Goal: Navigation & Orientation: Find specific page/section

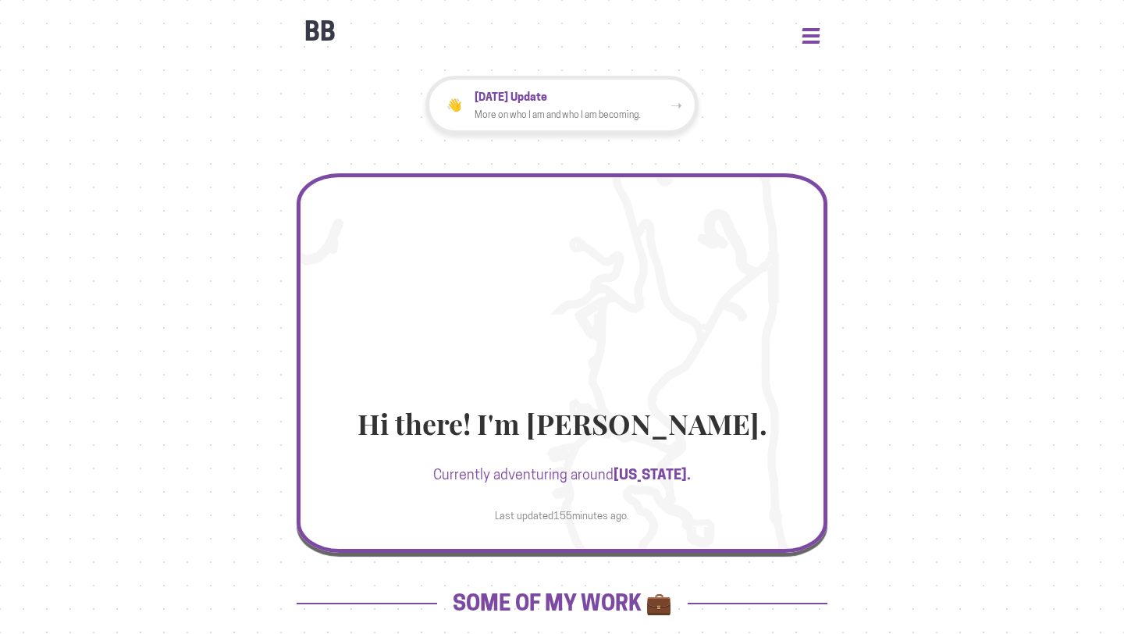
click at [813, 38] on button "Open Menu" at bounding box center [810, 35] width 17 height 14
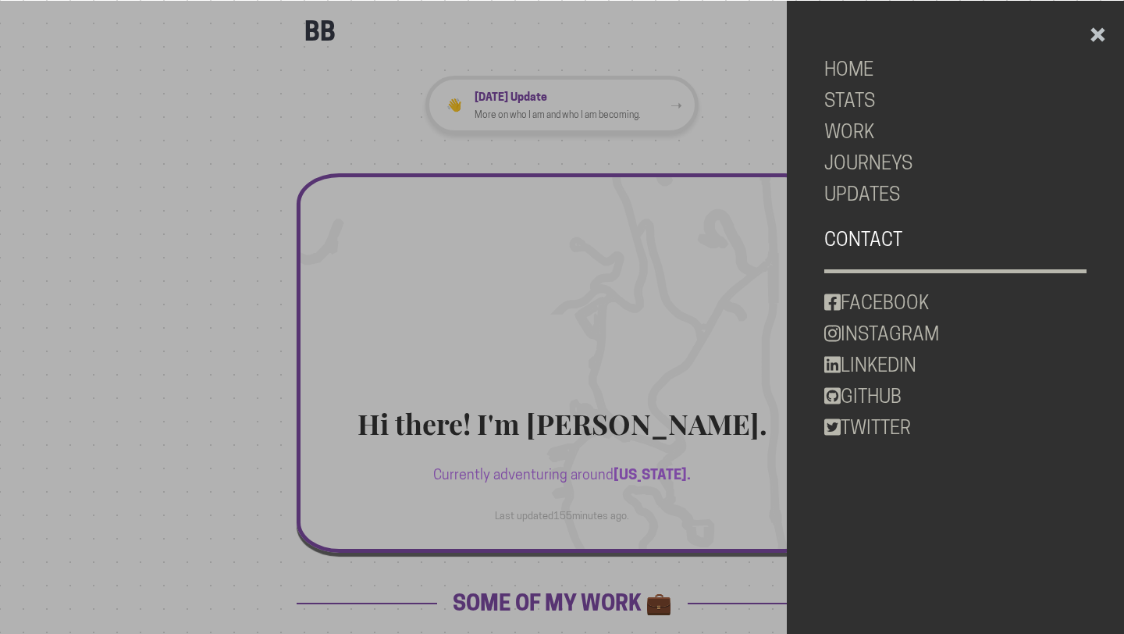
click at [884, 234] on link "CONTACT" at bounding box center [955, 239] width 263 height 31
click at [862, 158] on link "JOURNEYS" at bounding box center [955, 163] width 263 height 31
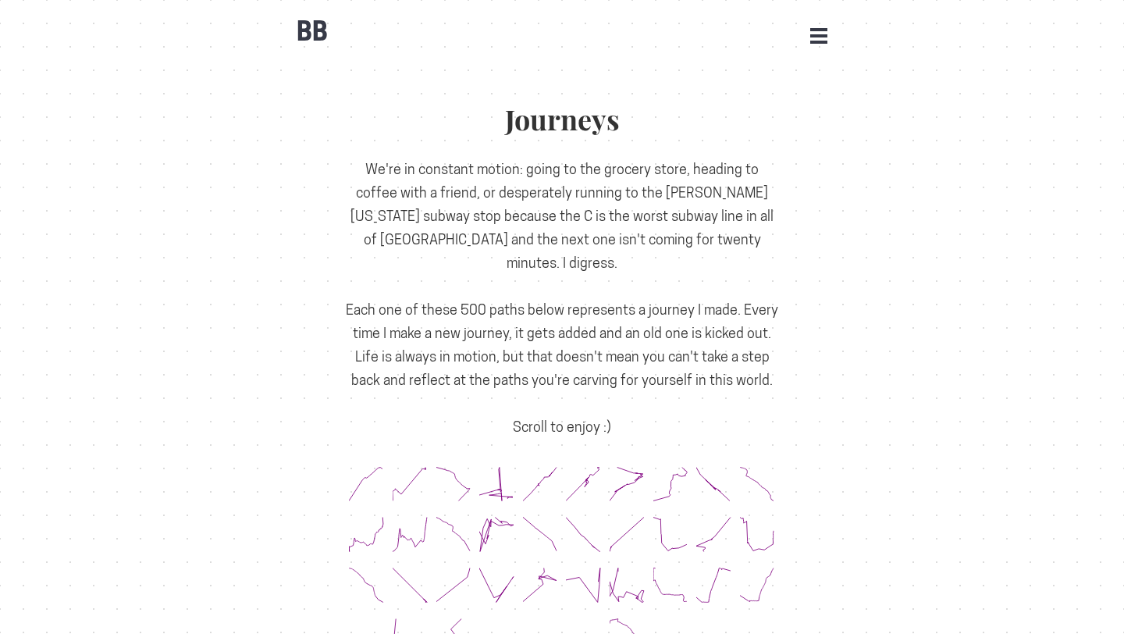
click at [818, 38] on button "Open Menu" at bounding box center [818, 35] width 17 height 14
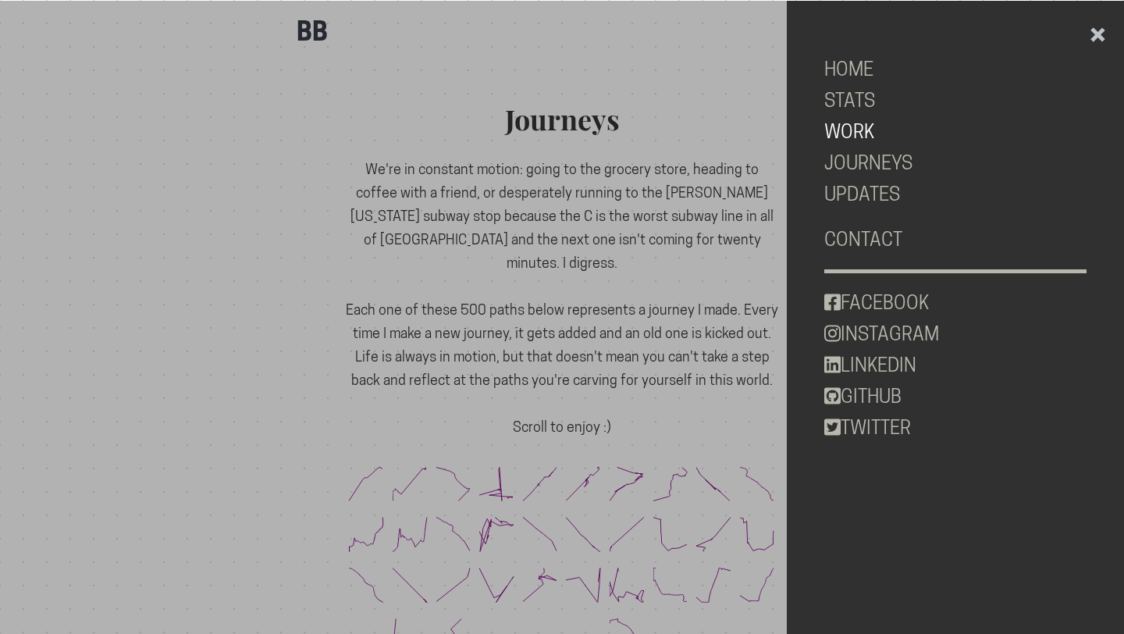
click at [854, 126] on link "WORK" at bounding box center [955, 131] width 263 height 31
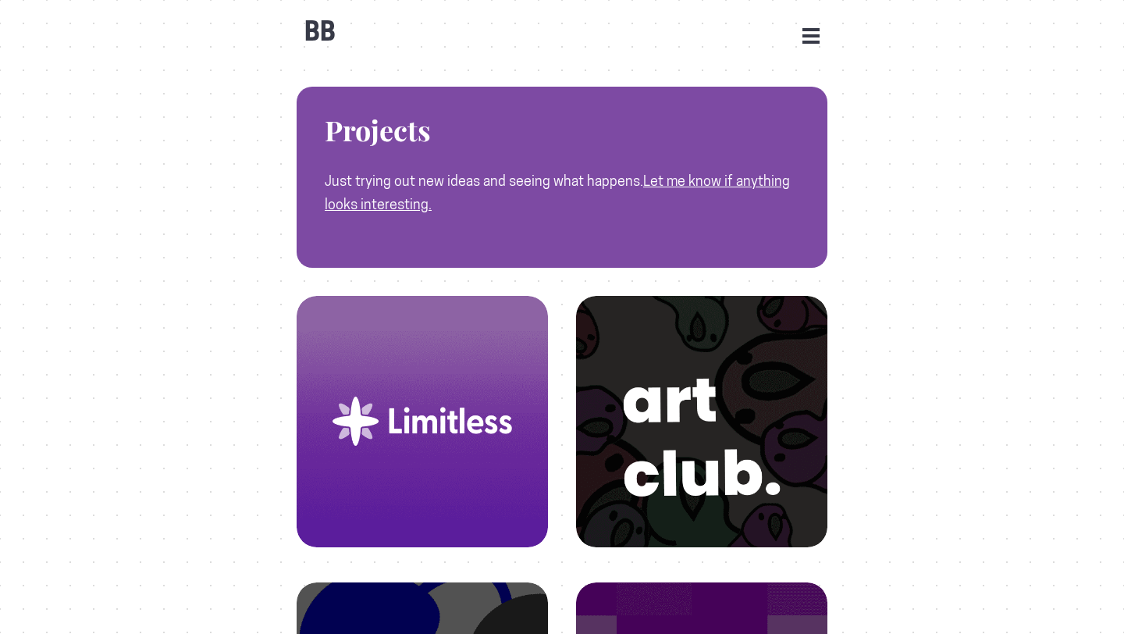
click at [809, 43] on span at bounding box center [810, 42] width 17 height 3
click at [809, 30] on button "Open Menu" at bounding box center [810, 35] width 17 height 14
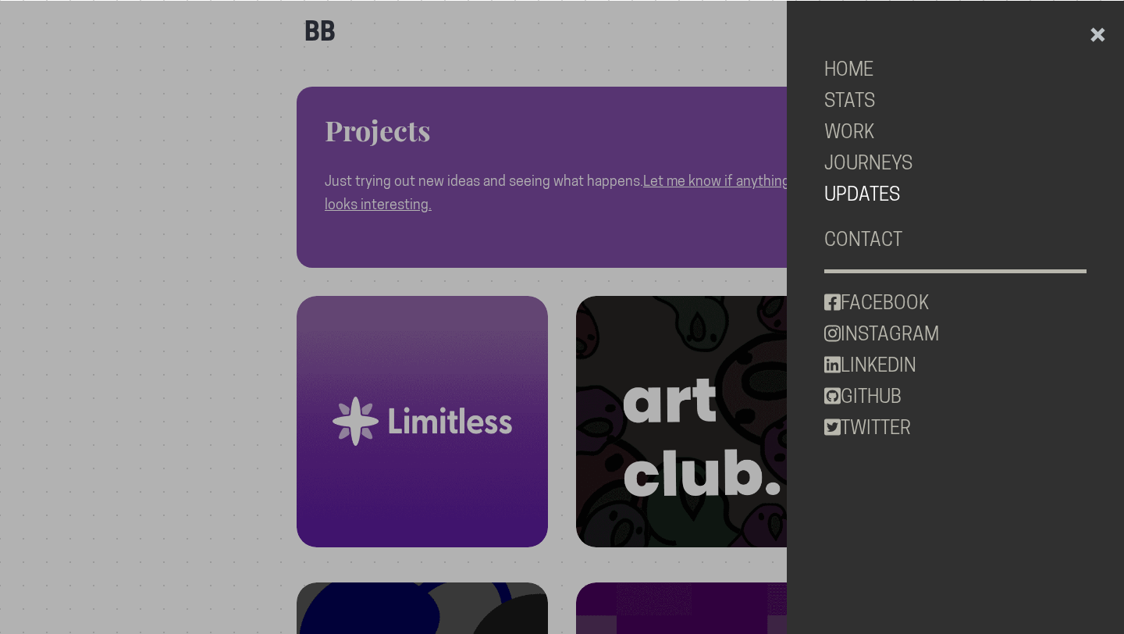
click at [867, 191] on link "UPDATES" at bounding box center [955, 194] width 263 height 31
